Goal: Find specific page/section: Find specific page/section

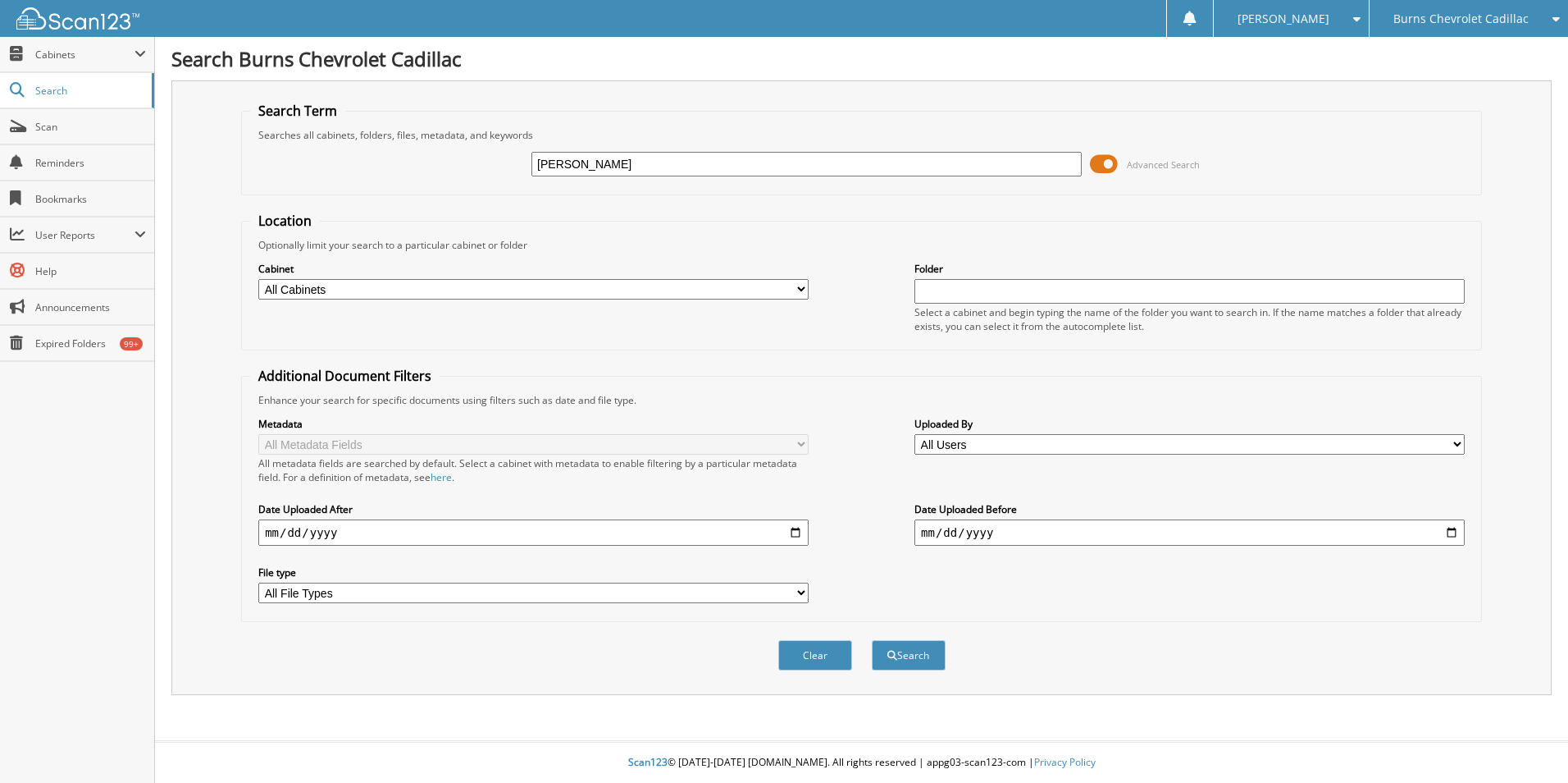
type input "[PERSON_NAME]"
click at [872, 640] on button "Search" at bounding box center [909, 655] width 74 height 31
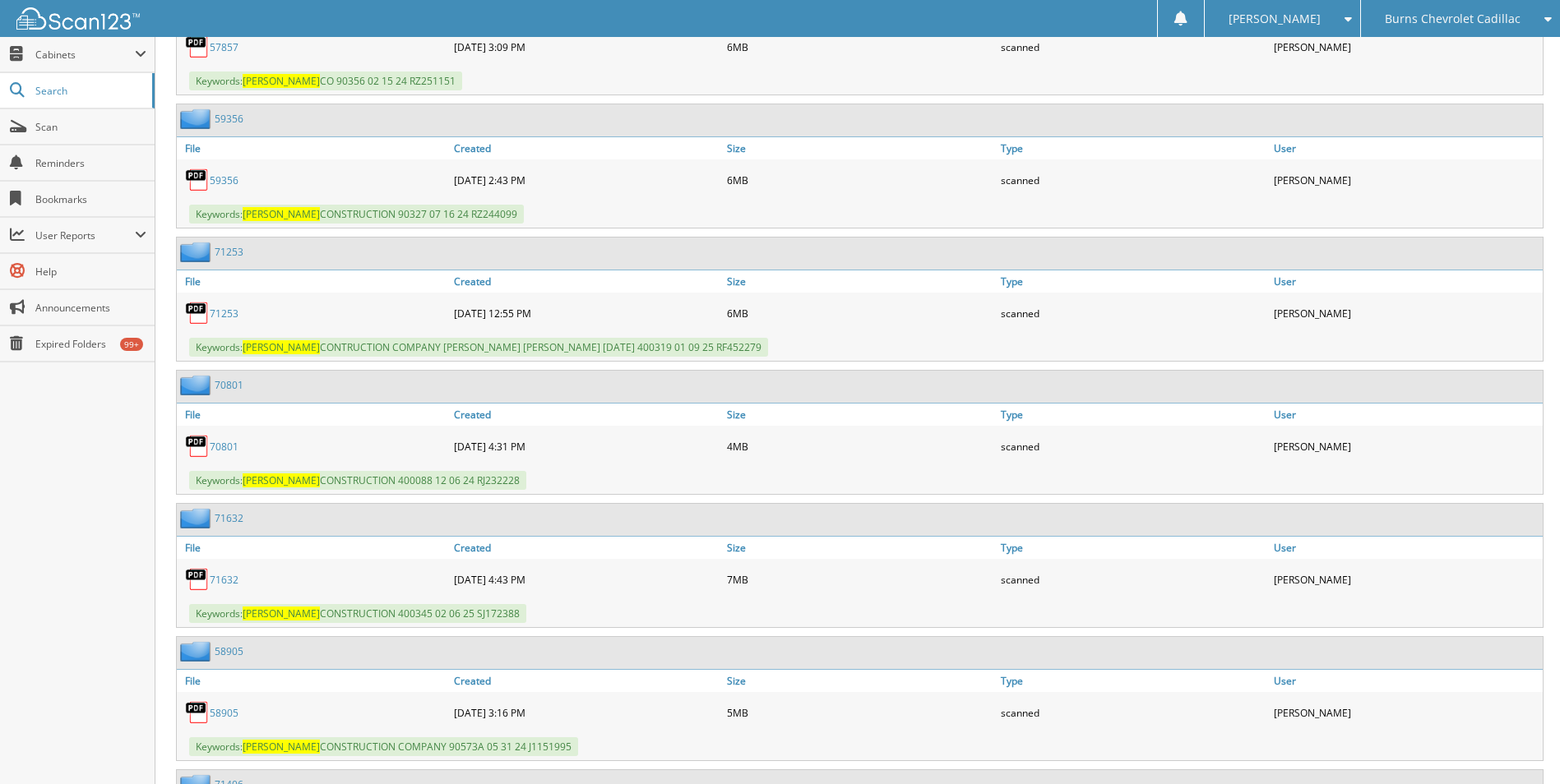
scroll to position [1561, 0]
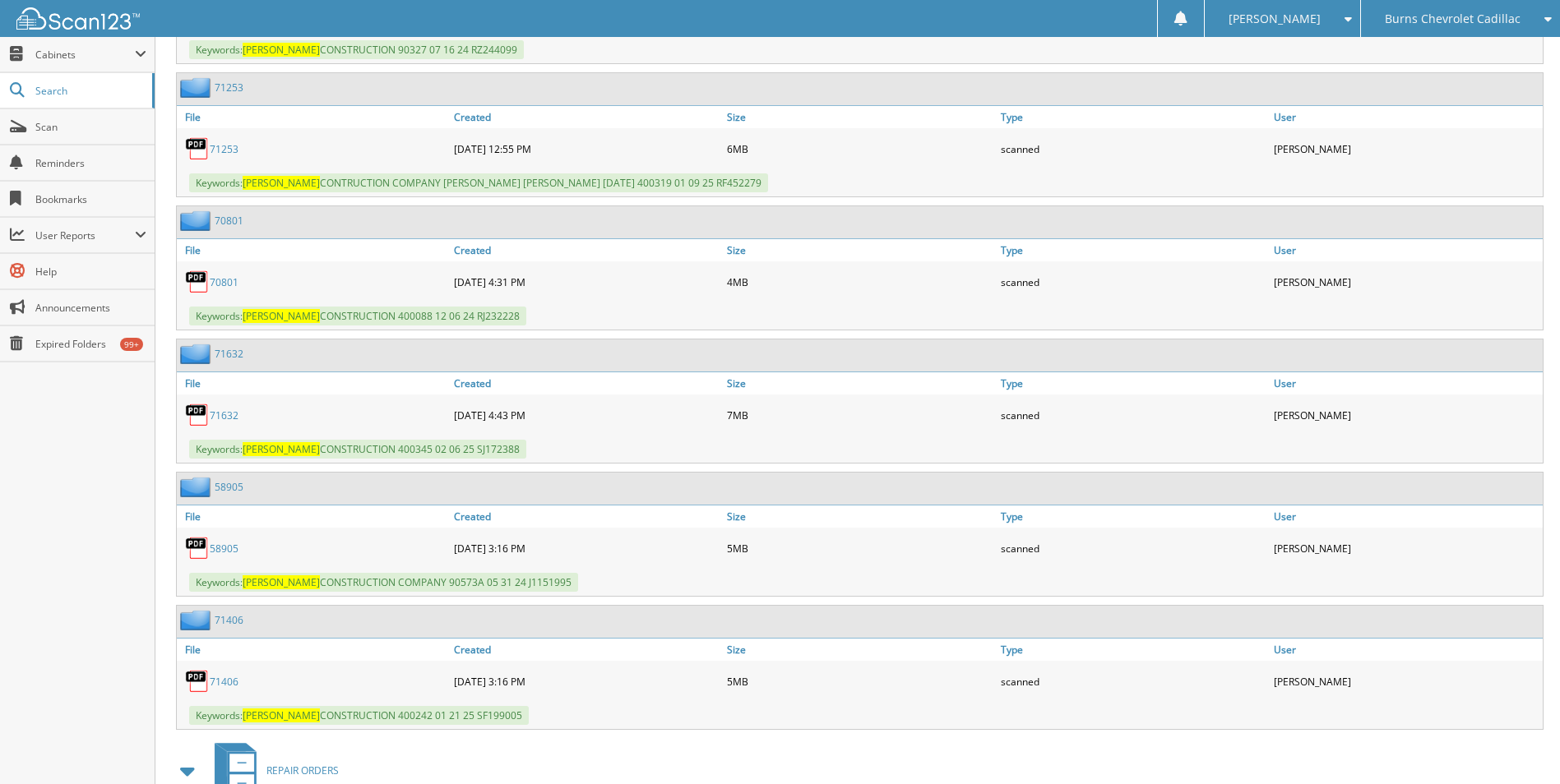
click at [223, 149] on link "71253" at bounding box center [223, 149] width 29 height 14
